Goal: Navigation & Orientation: Find specific page/section

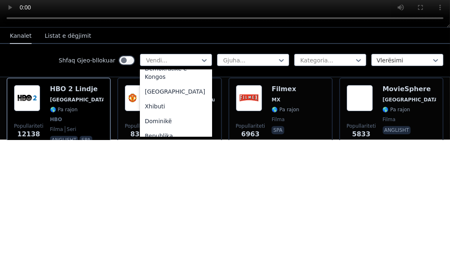
scroll to position [775, 0]
click at [161, 226] on font "Xhibuti" at bounding box center [155, 229] width 21 height 7
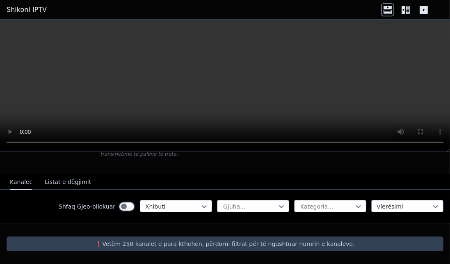
scroll to position [68, 0]
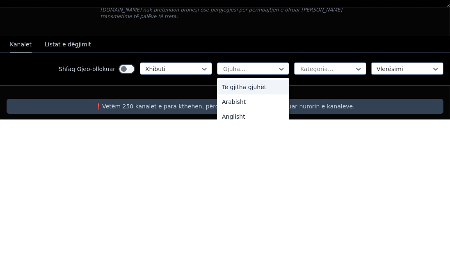
click at [252, 228] on font "Të gjitha gjuhët" at bounding box center [244, 231] width 44 height 7
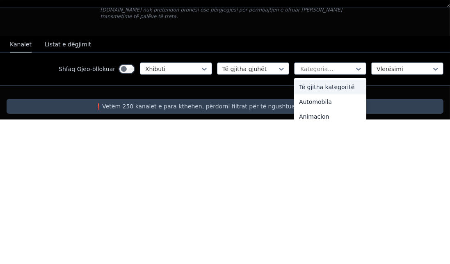
click at [328, 224] on div "Të gjitha kategoritë" at bounding box center [330, 231] width 72 height 15
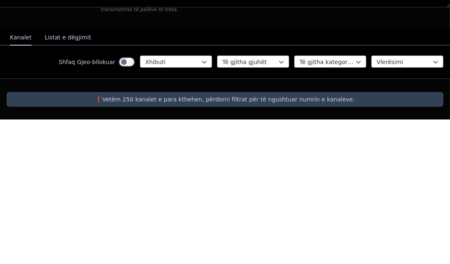
scroll to position [68, 0]
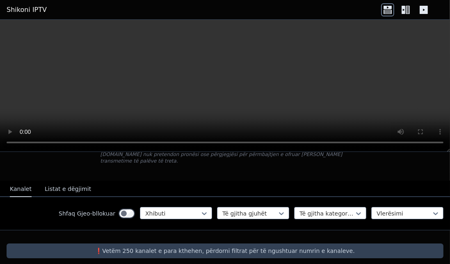
click at [120, 247] on font "❗️Vetëm 250 kanalet e para kthehen, përdorni filtrat për të ngushtuar numrin e …" at bounding box center [224, 250] width 259 height 7
click at [330, 247] on font "❗️Vetëm 250 kanalet e para kthehen, përdorni filtrat për të ngushtuar numrin e …" at bounding box center [224, 250] width 259 height 7
click at [430, 8] on icon at bounding box center [423, 9] width 13 height 13
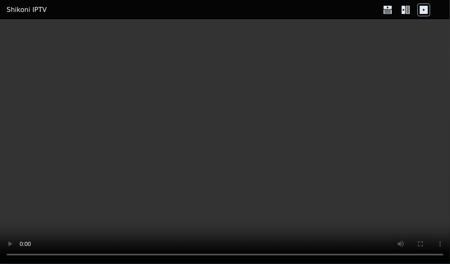
click at [402, 14] on icon at bounding box center [405, 9] width 13 height 13
